Goal: Task Accomplishment & Management: Complete application form

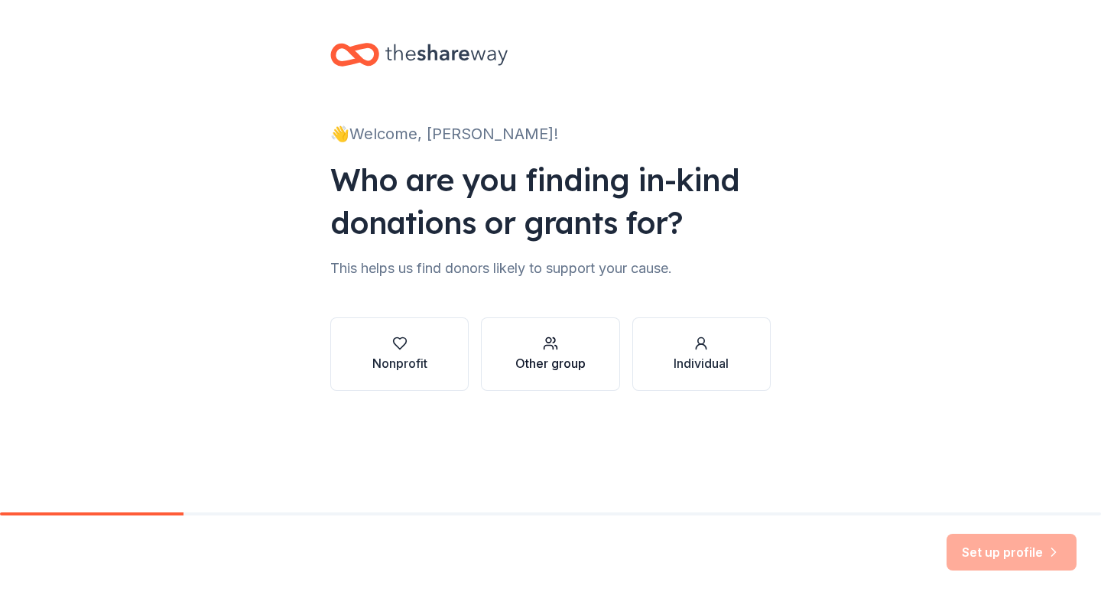
click at [572, 350] on div "button" at bounding box center [551, 343] width 70 height 15
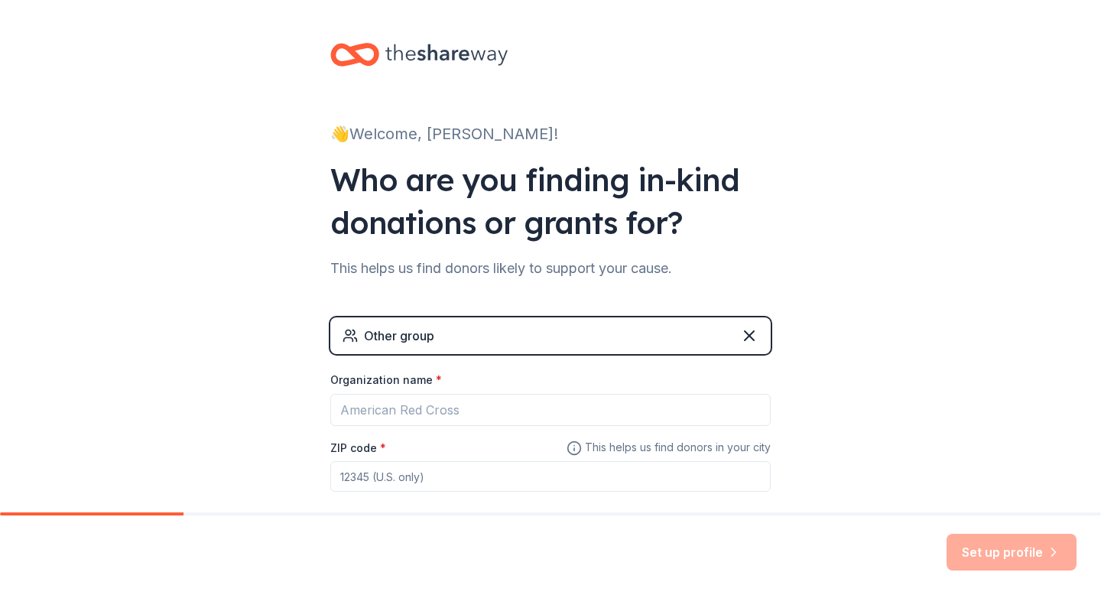
click at [558, 331] on div "Other group" at bounding box center [550, 335] width 441 height 37
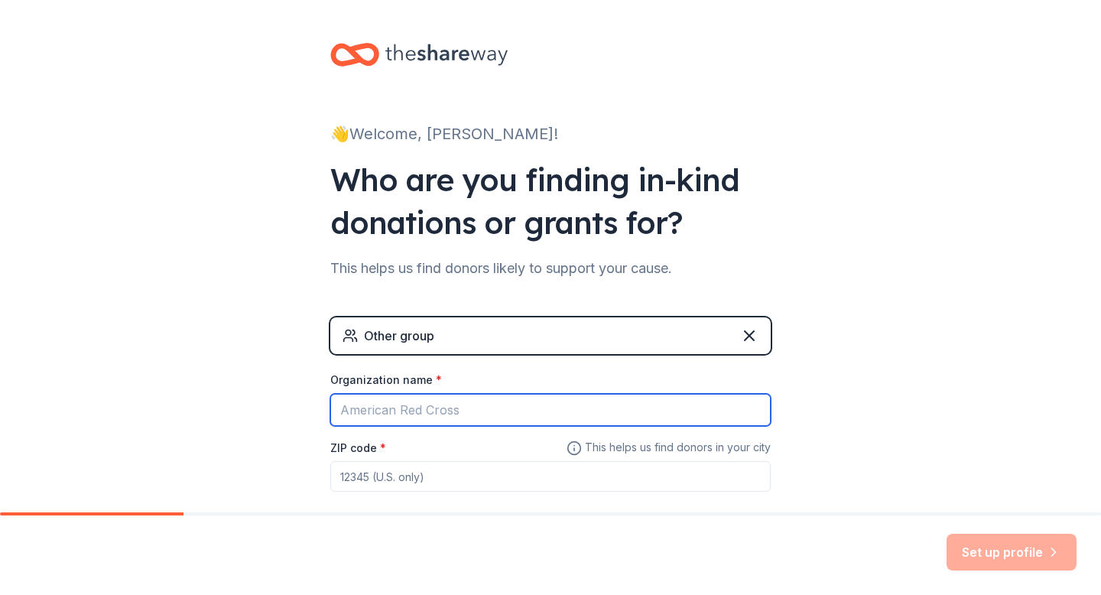
click at [466, 421] on input "Organization name *" at bounding box center [550, 410] width 441 height 32
type input "Friends School"
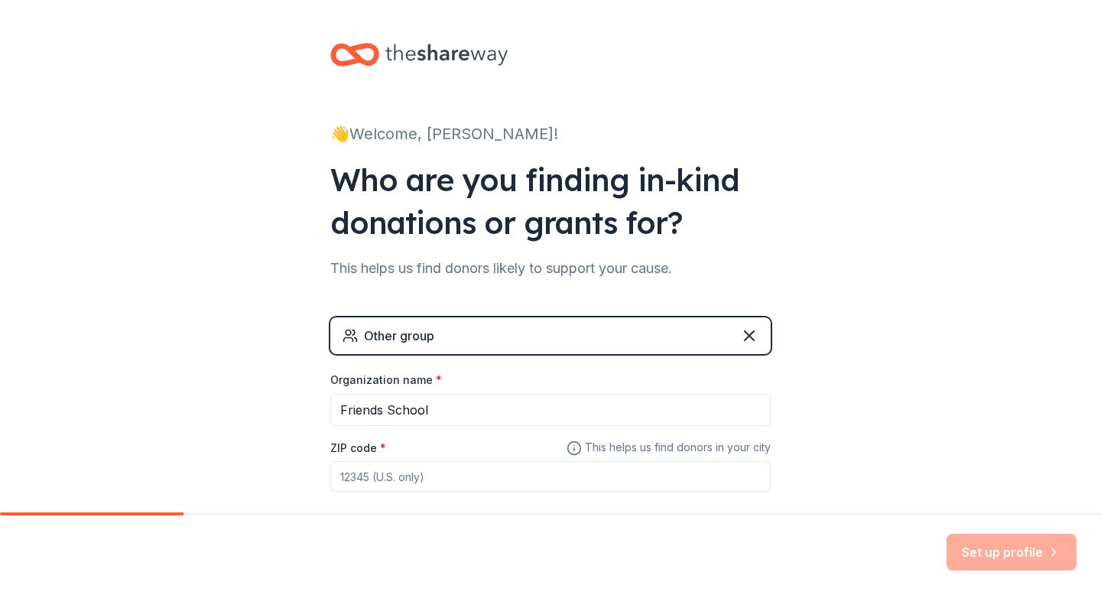
click at [425, 485] on input "ZIP code *" at bounding box center [550, 476] width 441 height 31
type input "40207"
click at [1007, 555] on button "Set up profile" at bounding box center [1012, 552] width 130 height 37
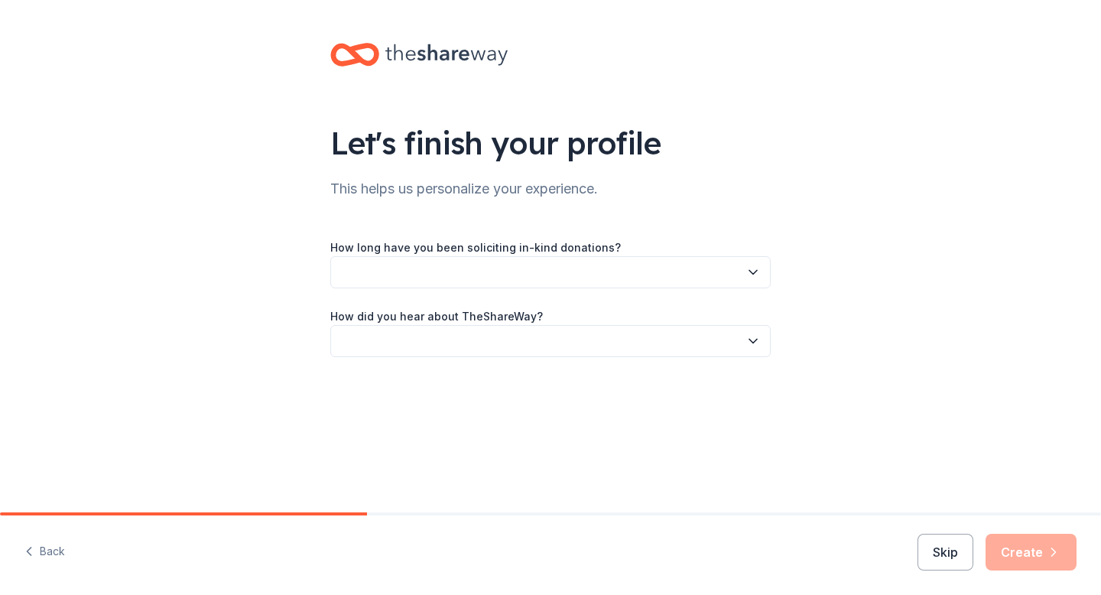
click at [568, 269] on button "button" at bounding box center [550, 272] width 441 height 32
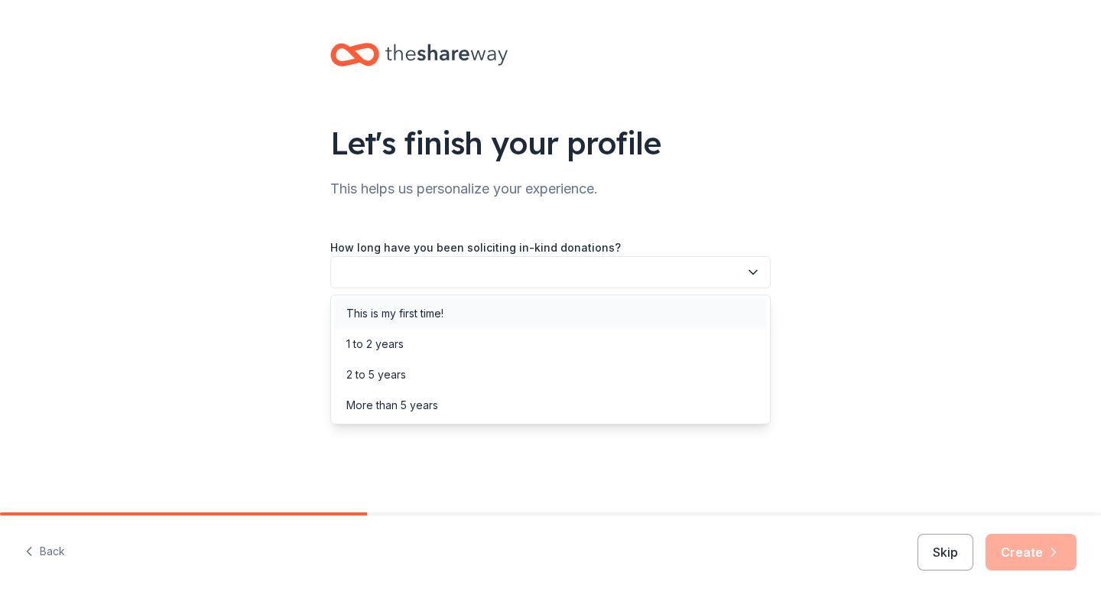
click at [477, 306] on div "This is my first time!" at bounding box center [550, 313] width 433 height 31
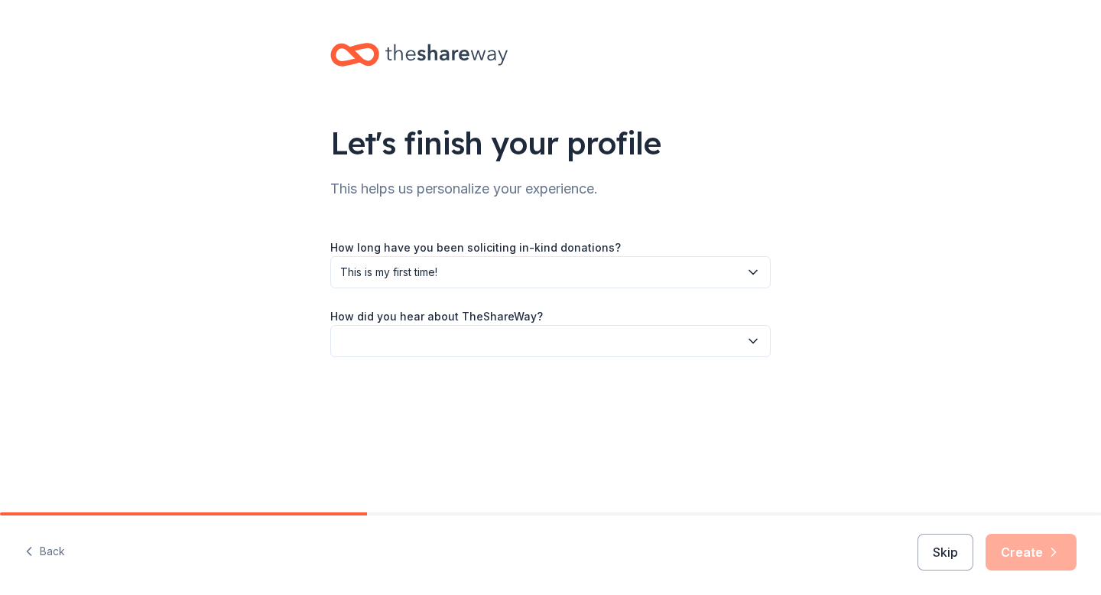
click at [457, 338] on button "button" at bounding box center [550, 341] width 441 height 32
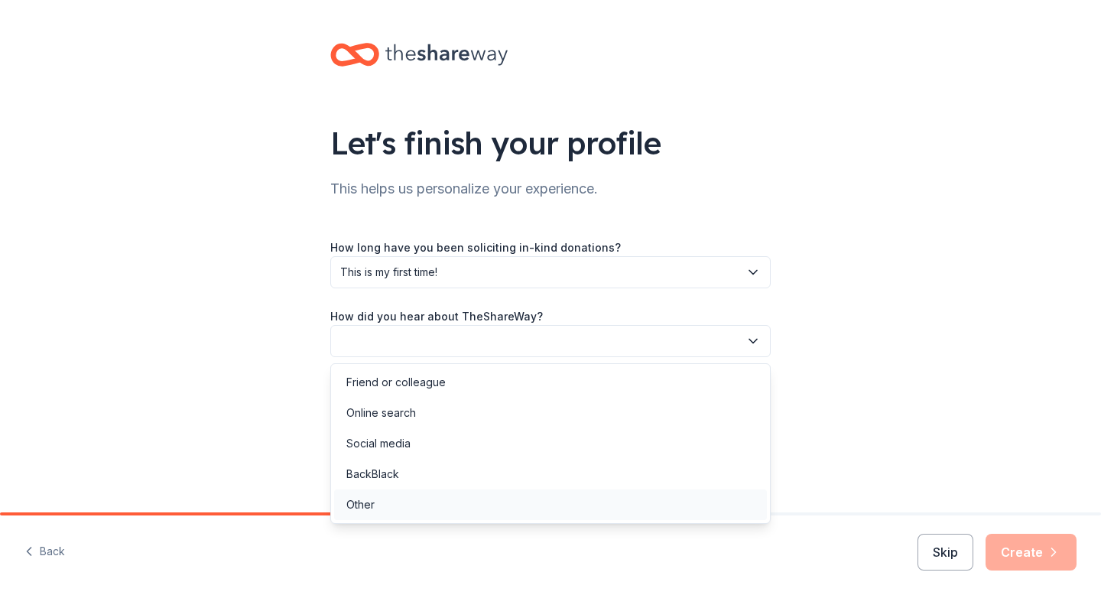
click at [385, 505] on div "Other" at bounding box center [550, 505] width 433 height 31
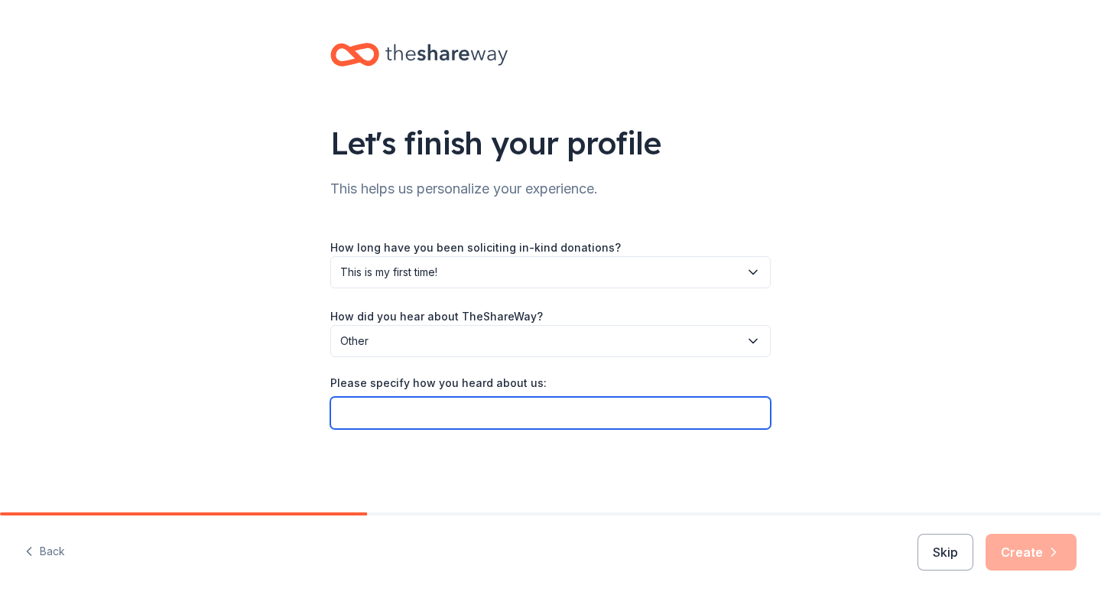
click at [494, 408] on input "Please specify how you heard about us:" at bounding box center [550, 413] width 441 height 32
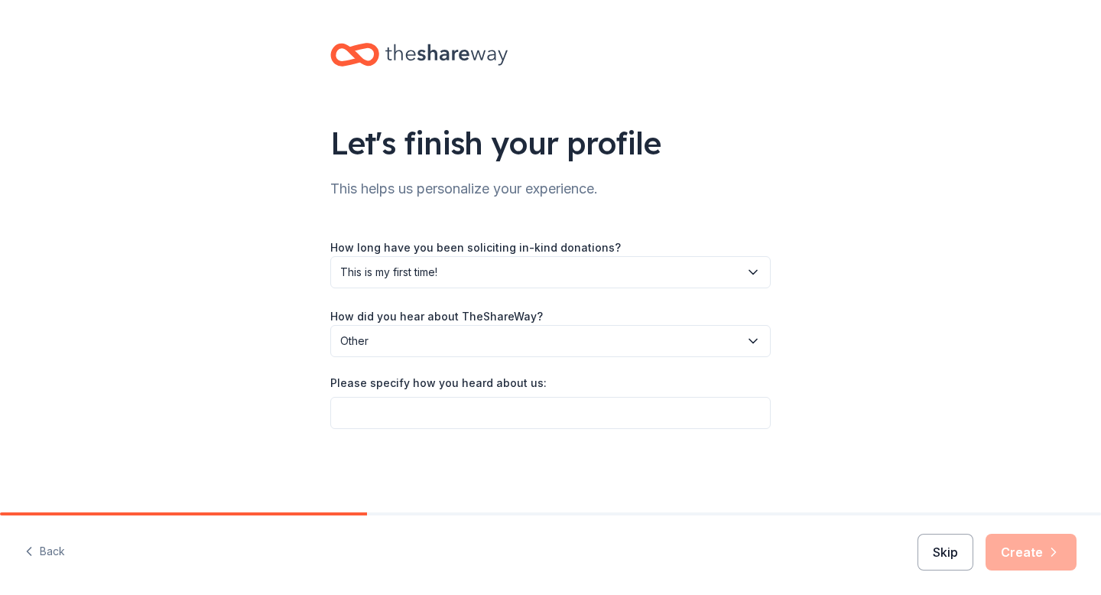
click at [942, 562] on button "Skip" at bounding box center [946, 552] width 56 height 37
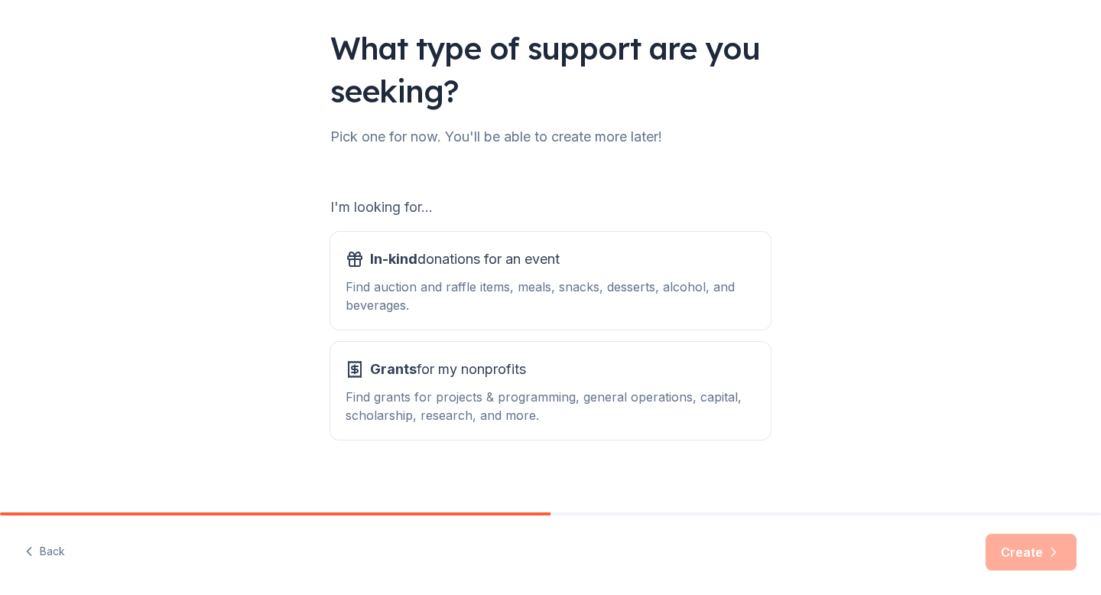
scroll to position [105, 0]
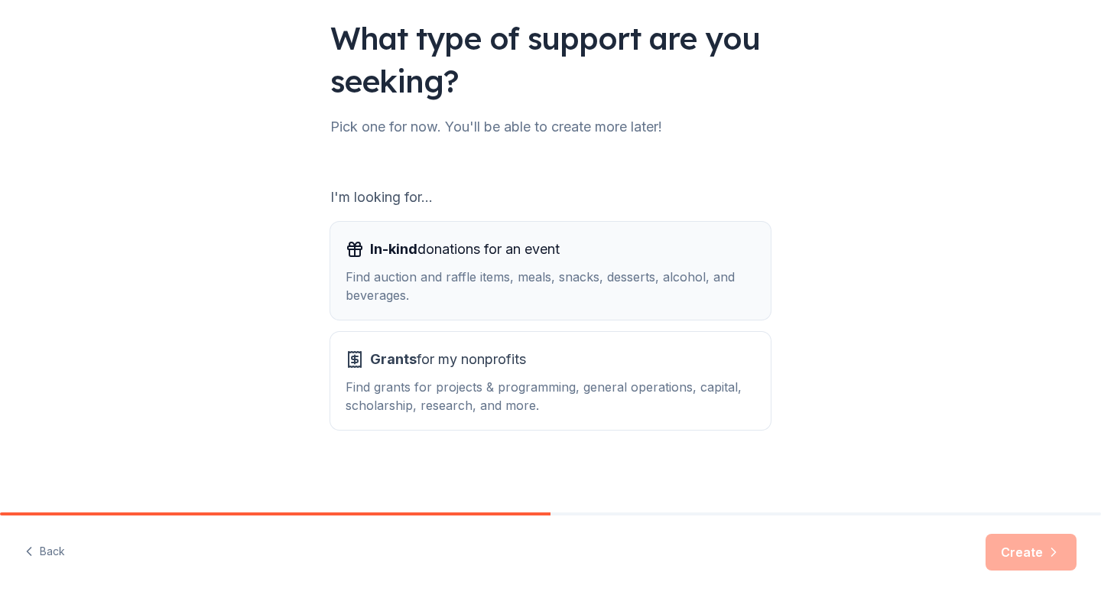
click at [604, 276] on div "Find auction and raffle items, meals, snacks, desserts, alcohol, and beverages." at bounding box center [551, 286] width 410 height 37
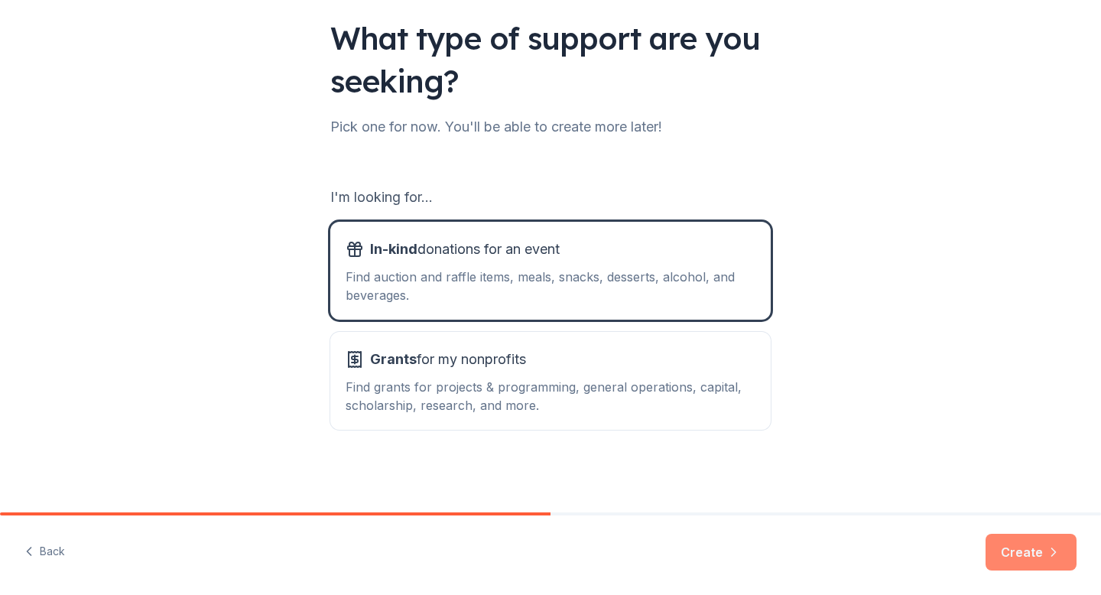
click at [1049, 543] on button "Create" at bounding box center [1031, 552] width 91 height 37
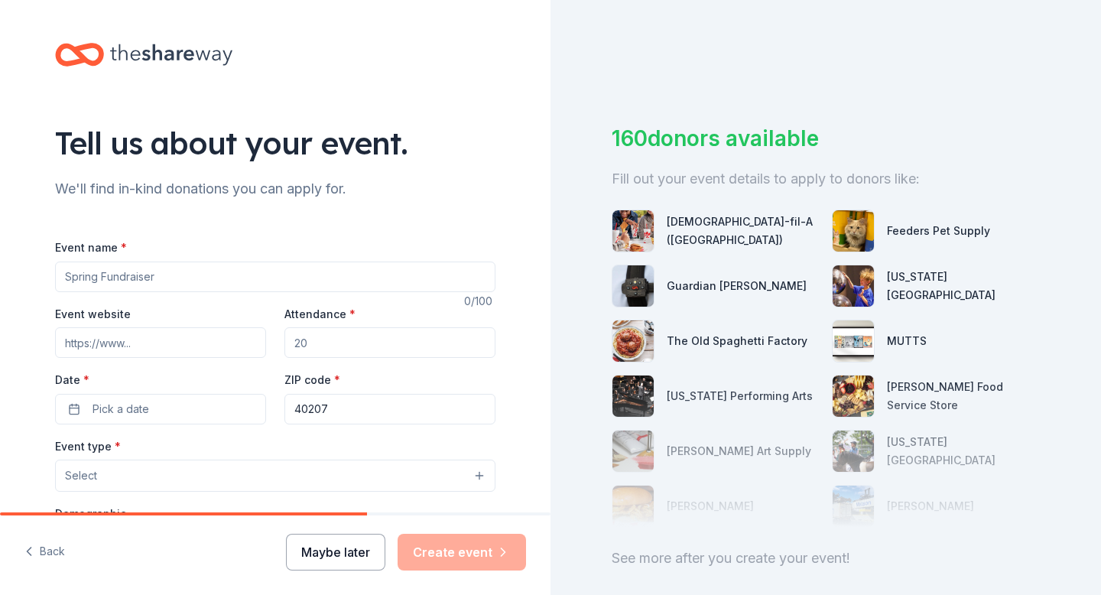
click at [338, 556] on button "Maybe later" at bounding box center [335, 552] width 99 height 37
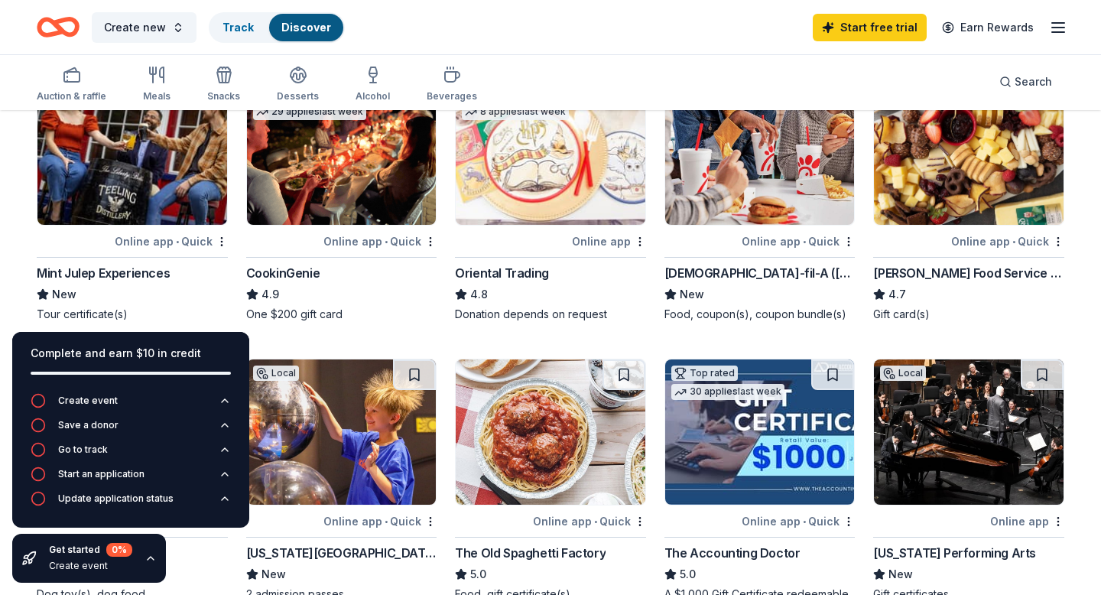
scroll to position [164, 0]
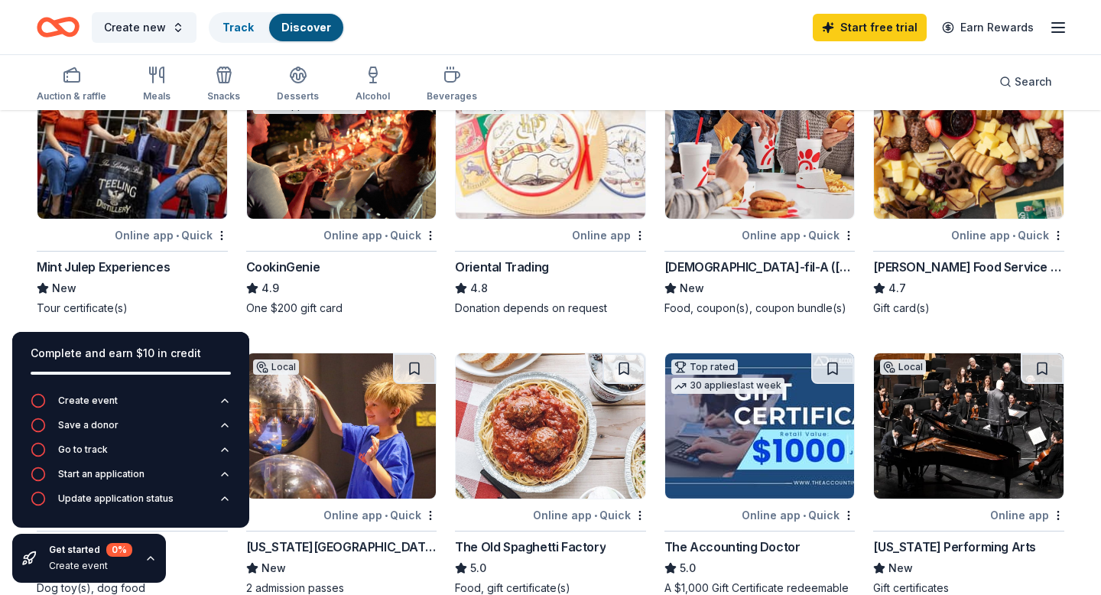
click at [148, 561] on icon "button" at bounding box center [151, 558] width 12 height 12
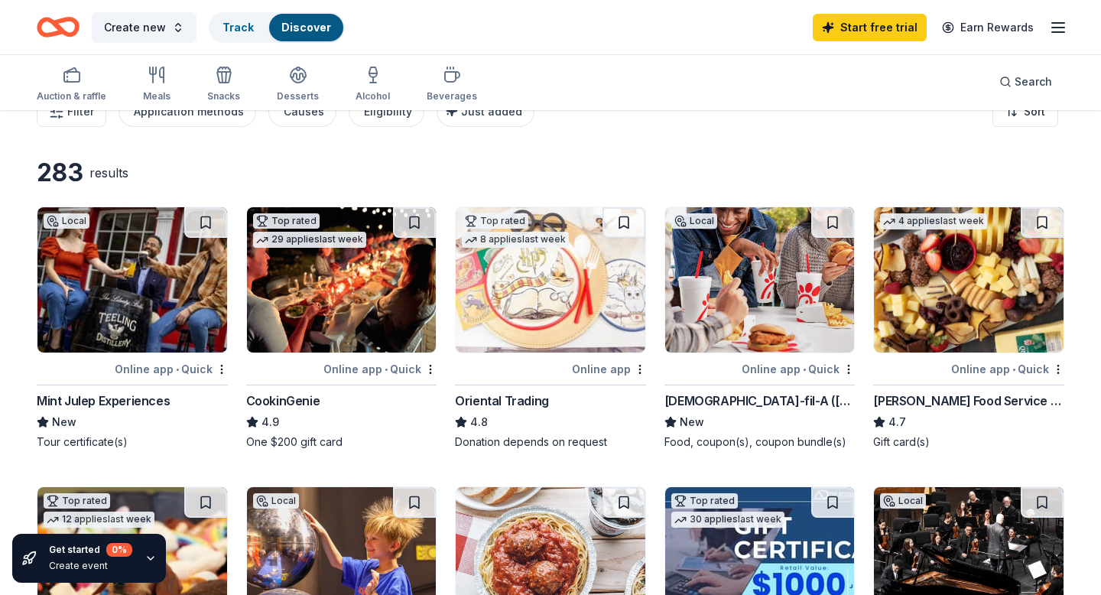
scroll to position [0, 0]
